Goal: Navigation & Orientation: Find specific page/section

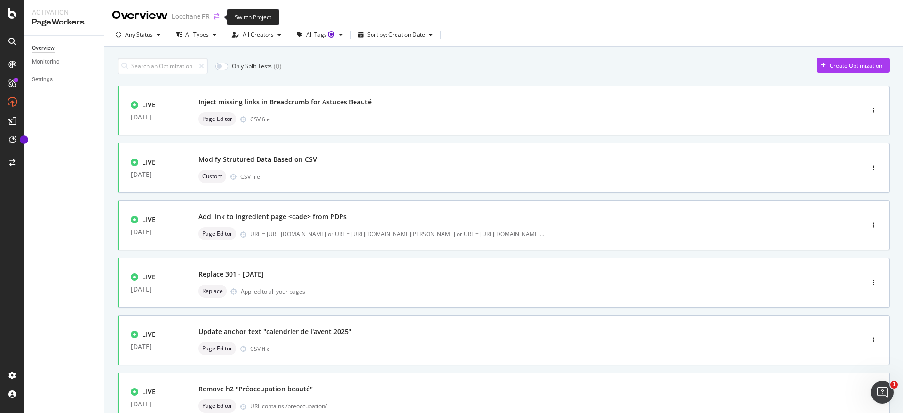
click at [214, 16] on icon "arrow-right-arrow-left" at bounding box center [216, 16] width 6 height 7
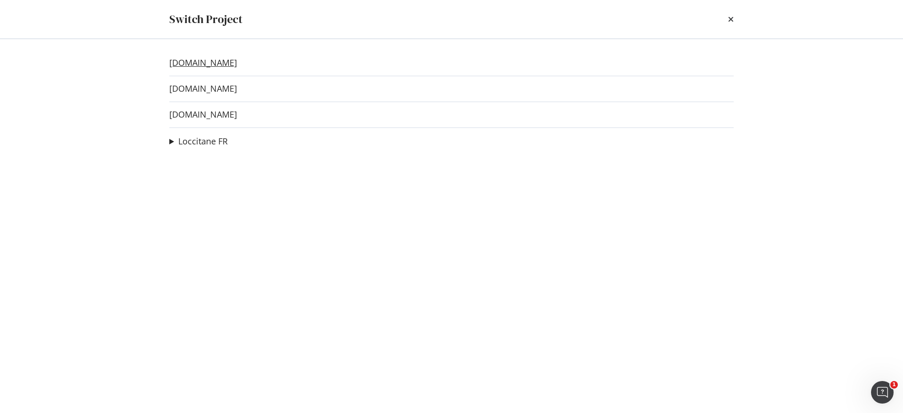
click at [190, 63] on link "[DOMAIN_NAME]" at bounding box center [203, 63] width 68 height 10
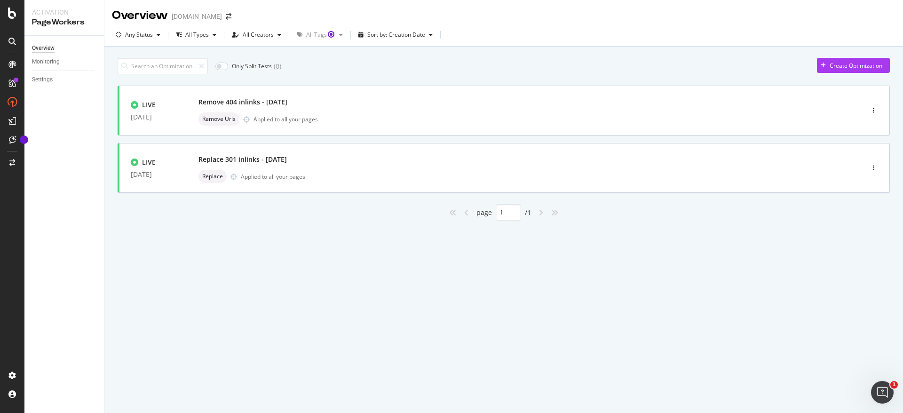
click at [212, 8] on div "Overview [DOMAIN_NAME]" at bounding box center [176, 16] width 129 height 16
click at [224, 17] on span at bounding box center [228, 16] width 13 height 7
click at [228, 16] on icon "arrow-right-arrow-left" at bounding box center [229, 16] width 6 height 7
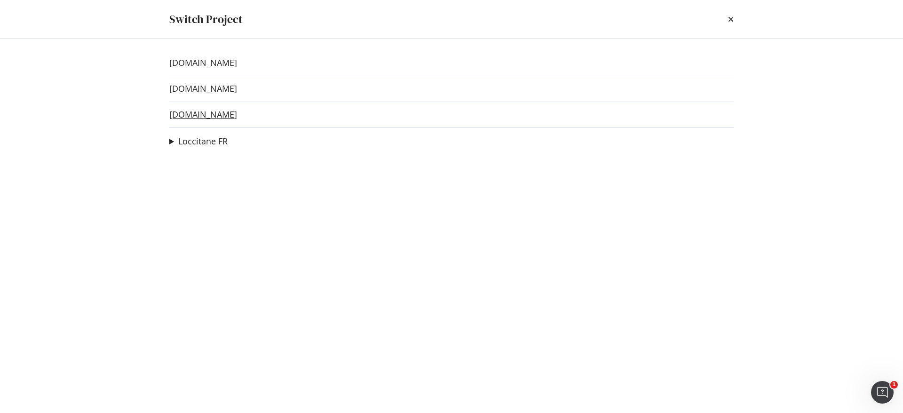
click at [212, 118] on link "[DOMAIN_NAME]" at bounding box center [203, 115] width 68 height 10
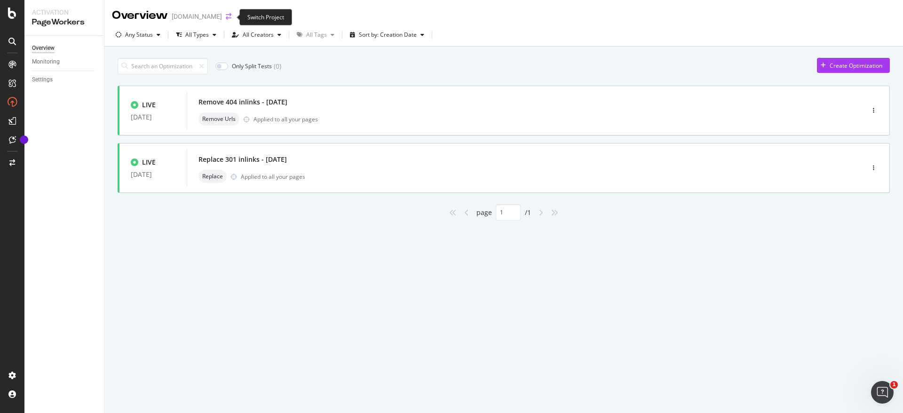
click at [226, 19] on icon "arrow-right-arrow-left" at bounding box center [229, 16] width 6 height 7
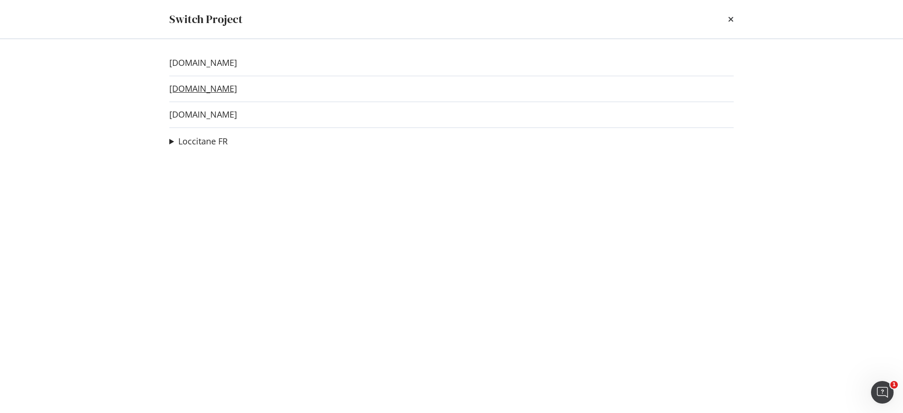
click at [204, 86] on link "[DOMAIN_NAME]" at bounding box center [203, 89] width 68 height 10
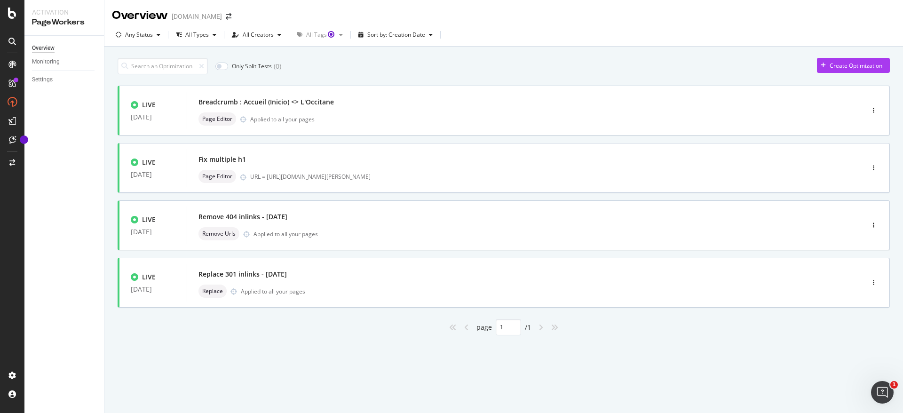
click at [203, 17] on div "[DOMAIN_NAME]" at bounding box center [197, 16] width 50 height 9
click at [235, 17] on span at bounding box center [228, 16] width 13 height 7
click at [230, 16] on icon "arrow-right-arrow-left" at bounding box center [229, 16] width 6 height 7
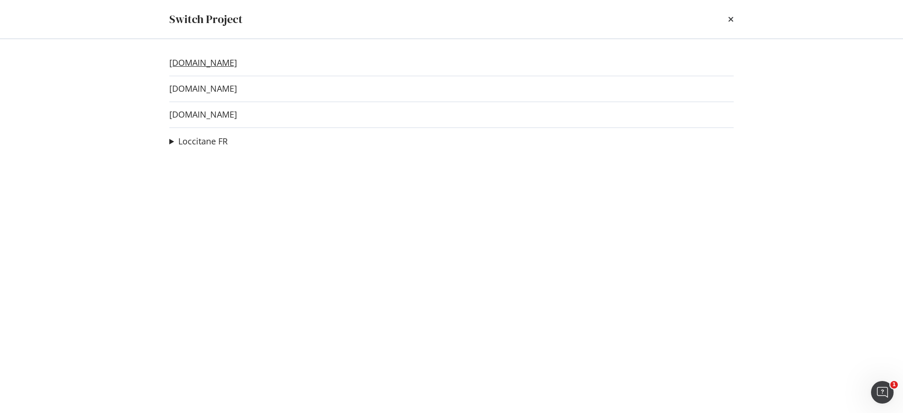
click at [209, 67] on link "[DOMAIN_NAME]" at bounding box center [203, 63] width 68 height 10
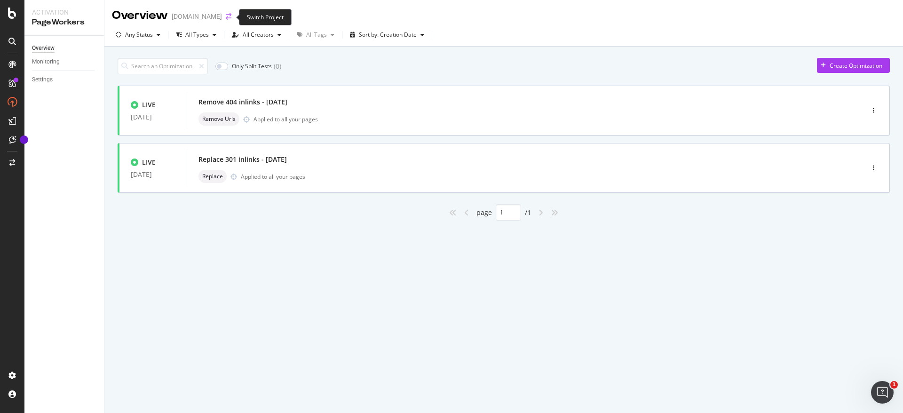
click at [229, 18] on icon "arrow-right-arrow-left" at bounding box center [229, 16] width 6 height 7
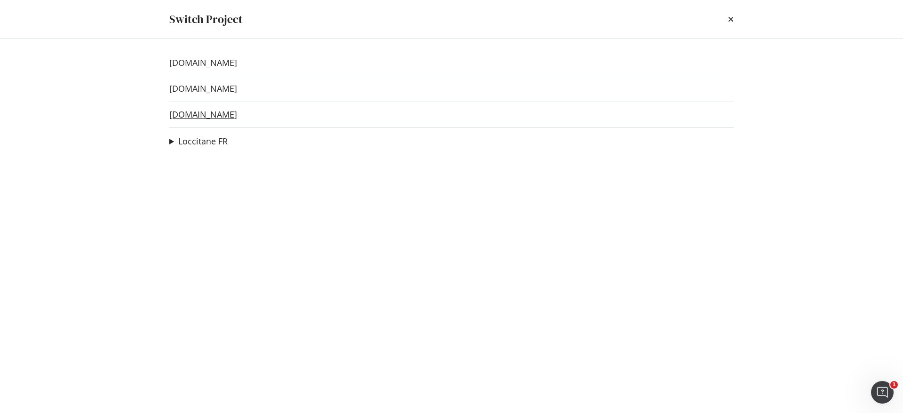
click at [198, 112] on link "[DOMAIN_NAME]" at bounding box center [203, 115] width 68 height 10
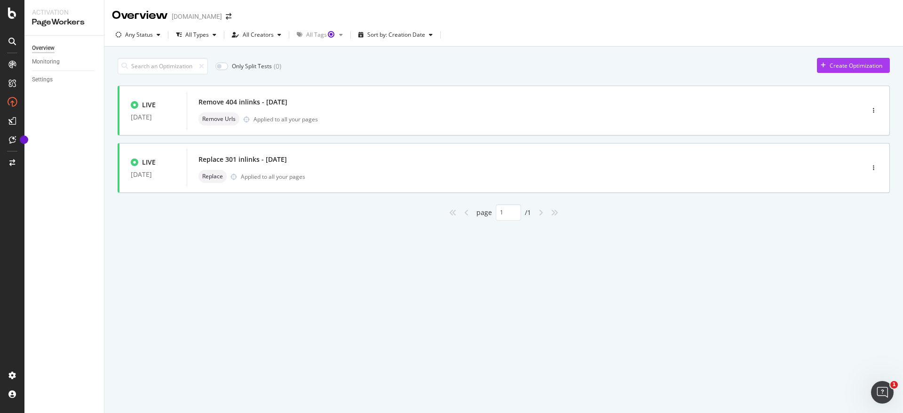
click at [213, 17] on div "[DOMAIN_NAME]" at bounding box center [197, 16] width 50 height 9
click at [225, 17] on span at bounding box center [228, 16] width 13 height 7
click at [227, 17] on icon "arrow-right-arrow-left" at bounding box center [229, 16] width 6 height 7
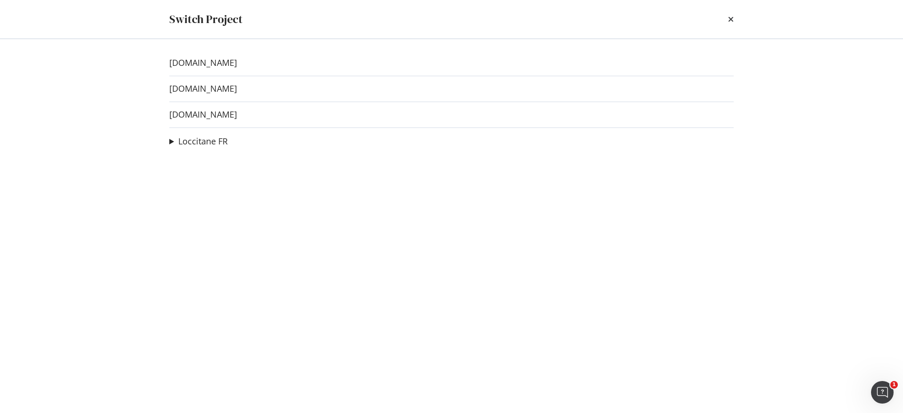
click at [216, 70] on div "[DOMAIN_NAME] [DOMAIN_NAME] [DOMAIN_NAME] Loccitane FR PDP multi-contenances Ad…" at bounding box center [451, 226] width 602 height 374
click at [213, 66] on link "[DOMAIN_NAME]" at bounding box center [203, 63] width 68 height 10
